Goal: Task Accomplishment & Management: Manage account settings

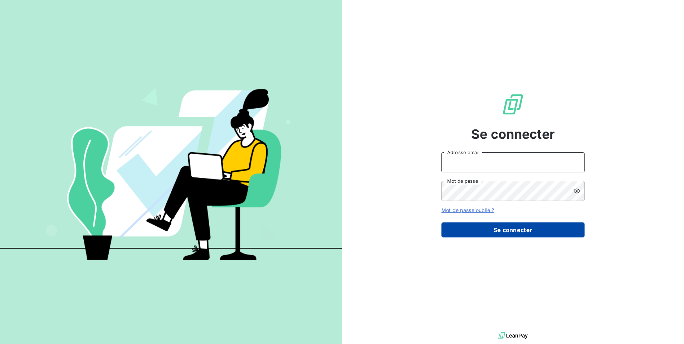
type input "[EMAIL_ADDRESS][DOMAIN_NAME]"
click at [524, 237] on button "Se connecter" at bounding box center [513, 230] width 143 height 15
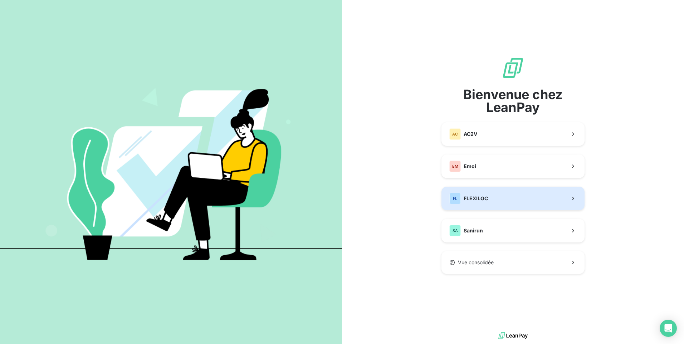
click at [481, 198] on span "FLEXILOC" at bounding box center [476, 198] width 24 height 7
